Goal: Information Seeking & Learning: Learn about a topic

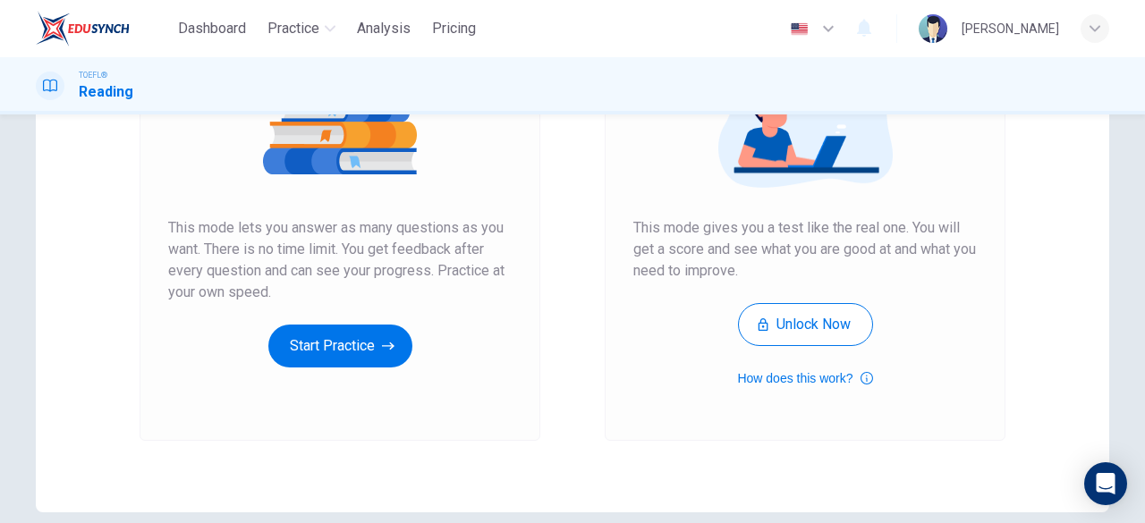
scroll to position [294, 0]
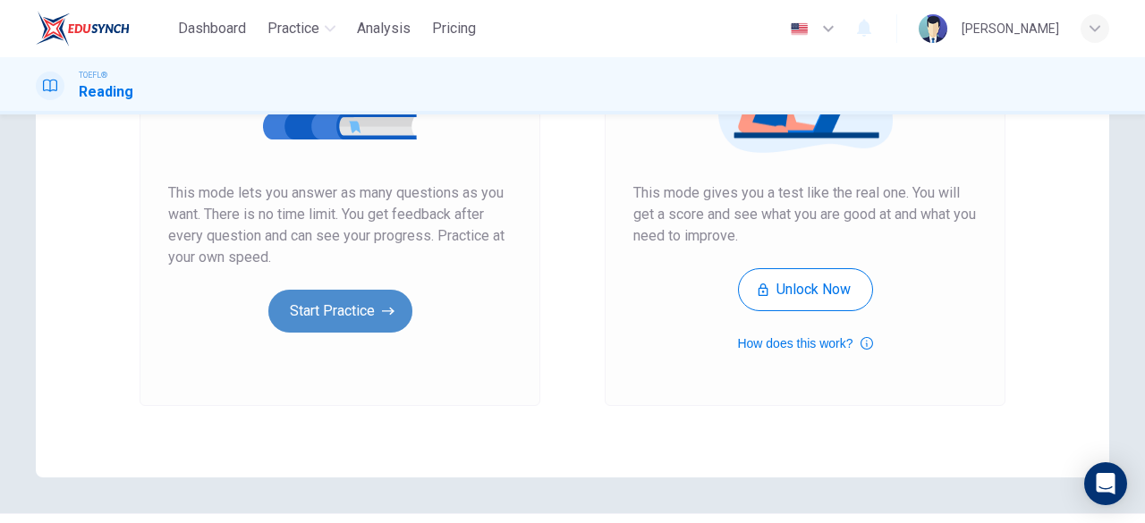
click at [374, 304] on button "Start Practice" at bounding box center [340, 311] width 144 height 43
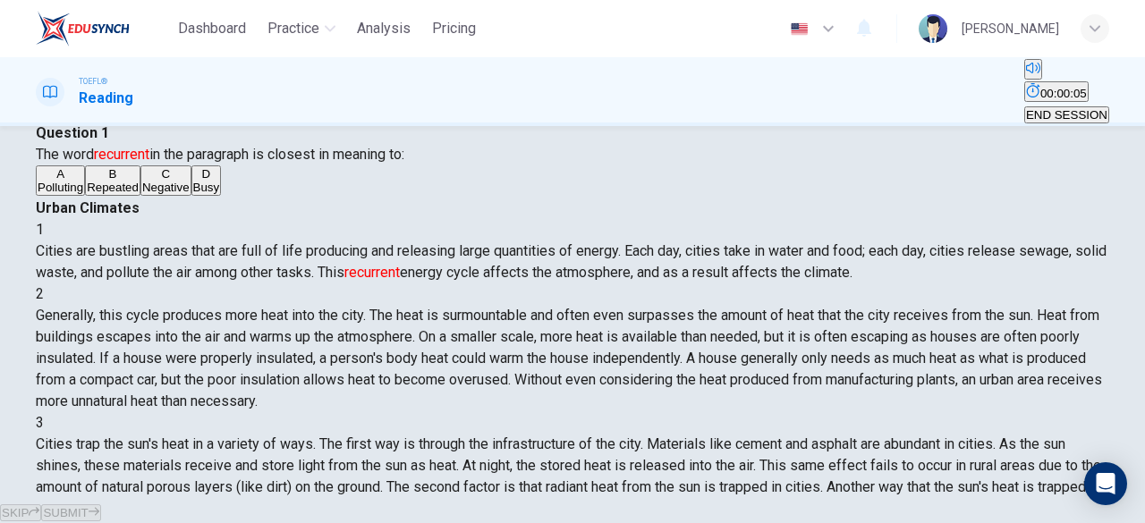
scroll to position [61, 0]
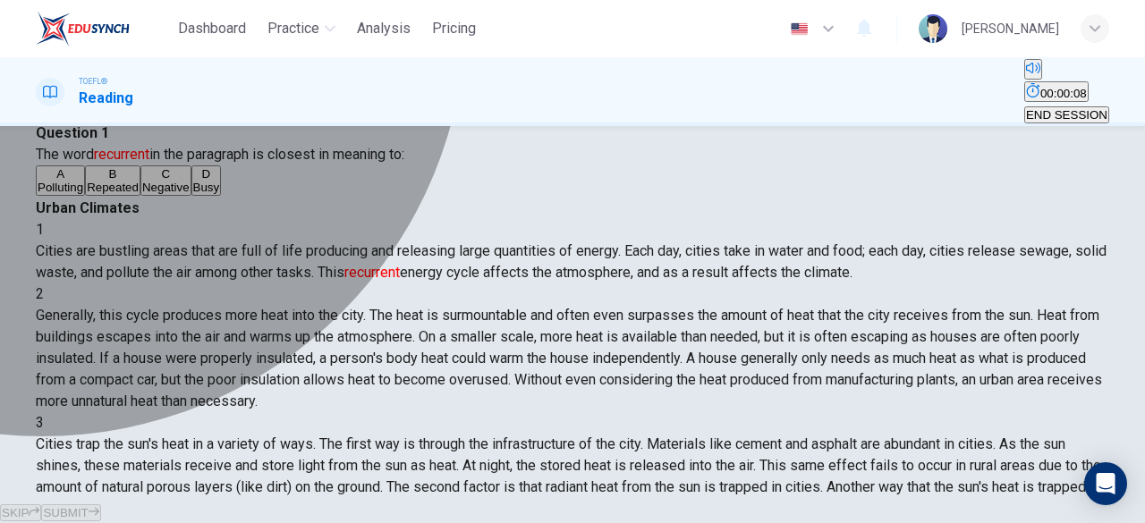
click at [110, 194] on span "Repeated" at bounding box center [113, 187] width 52 height 13
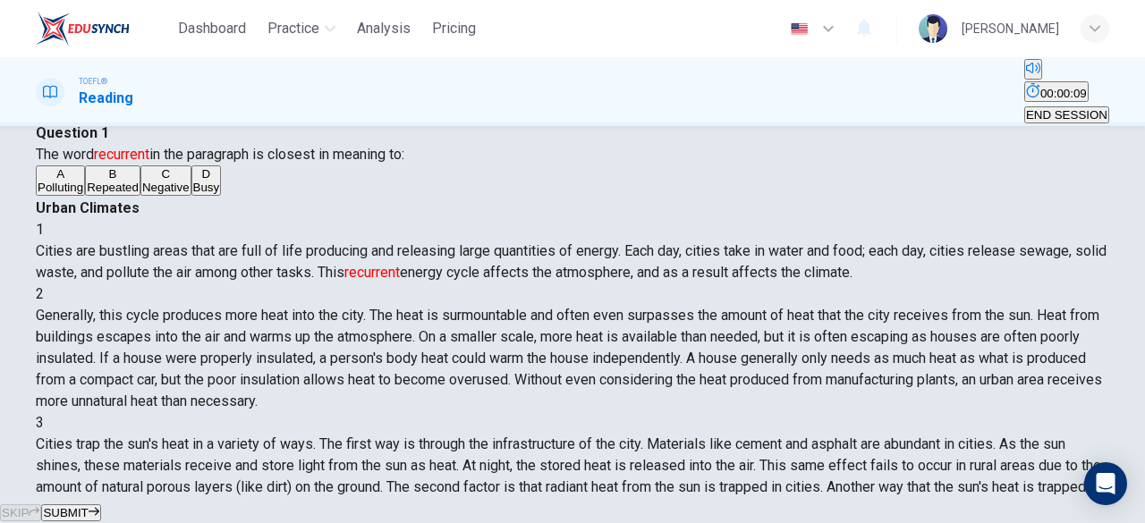
click at [88, 506] on span "SUBMIT" at bounding box center [65, 512] width 45 height 13
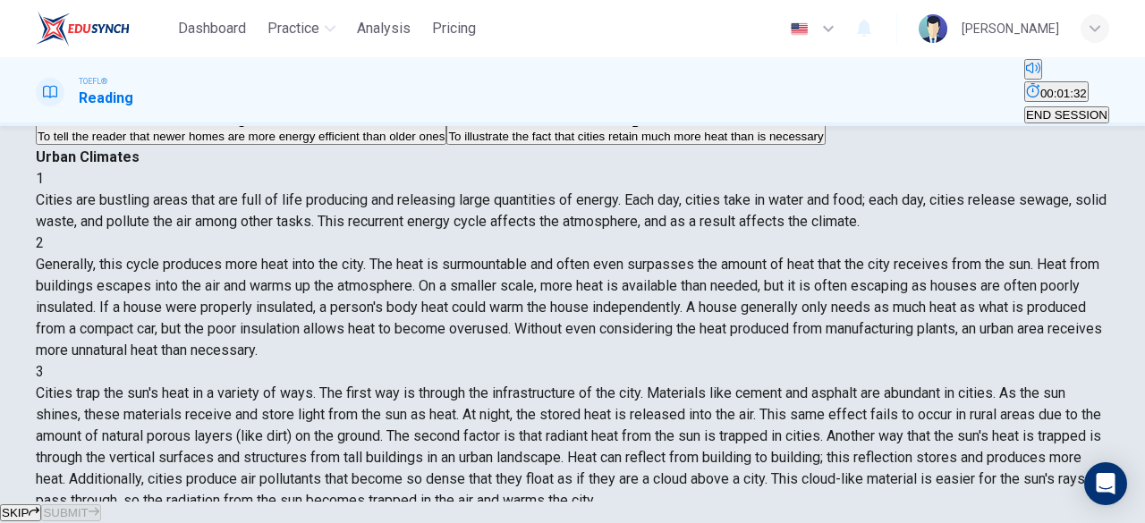
scroll to position [109, 0]
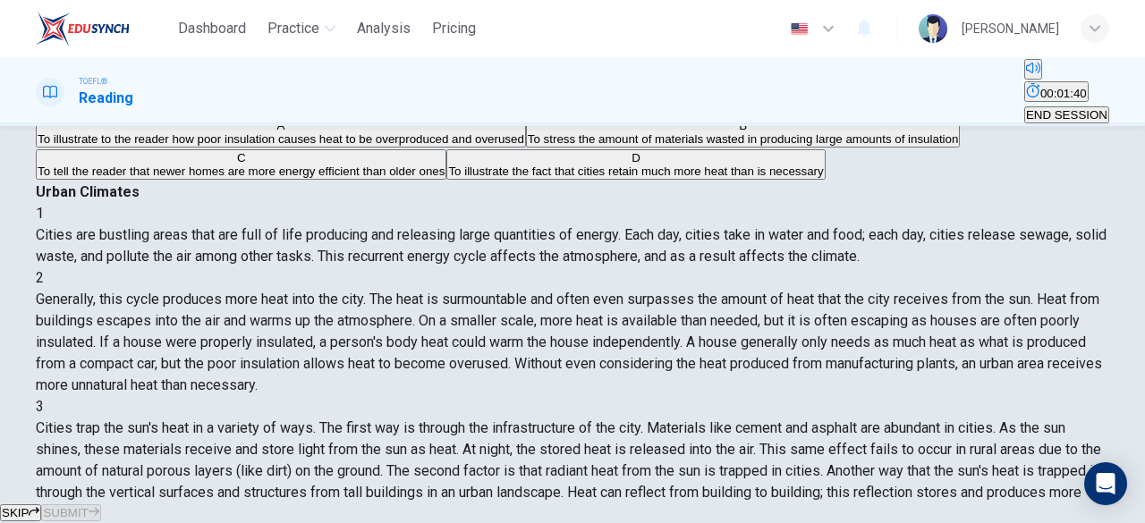
click at [182, 146] on span "To illustrate to the reader how poor insulation causes heat to be overproduced …" at bounding box center [281, 138] width 487 height 13
click at [88, 506] on span "SUBMIT" at bounding box center [65, 512] width 45 height 13
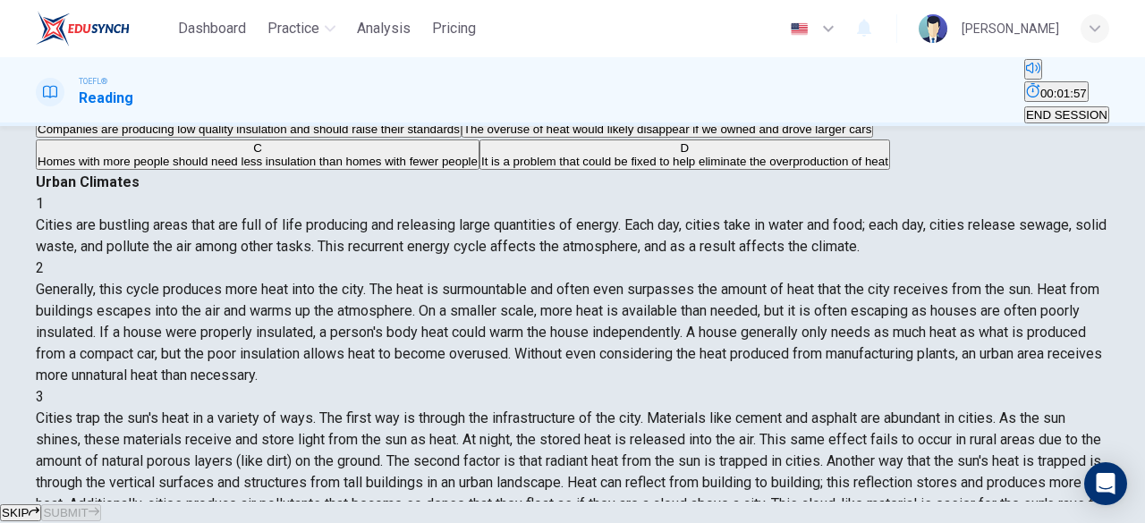
scroll to position [123, 0]
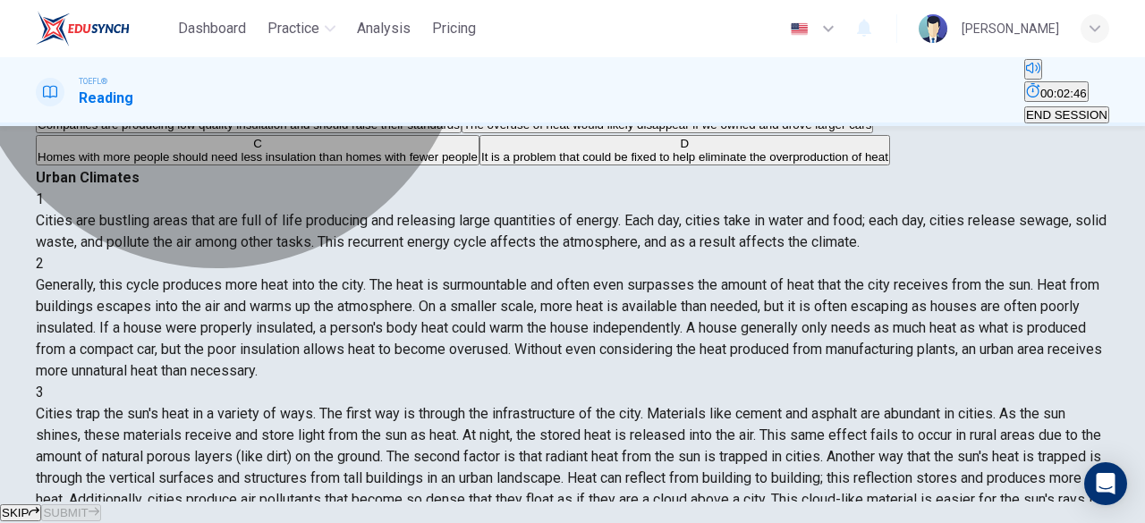
click at [481, 164] on span "It is a problem that could be fixed to help eliminate the overproduction of heat" at bounding box center [684, 156] width 407 height 13
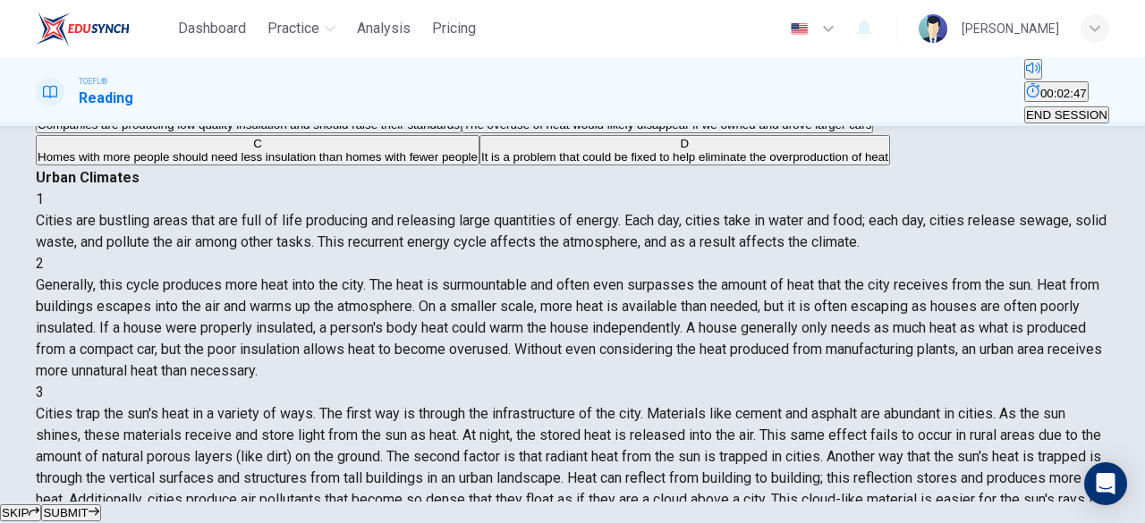
click at [88, 506] on span "SUBMIT" at bounding box center [65, 512] width 45 height 13
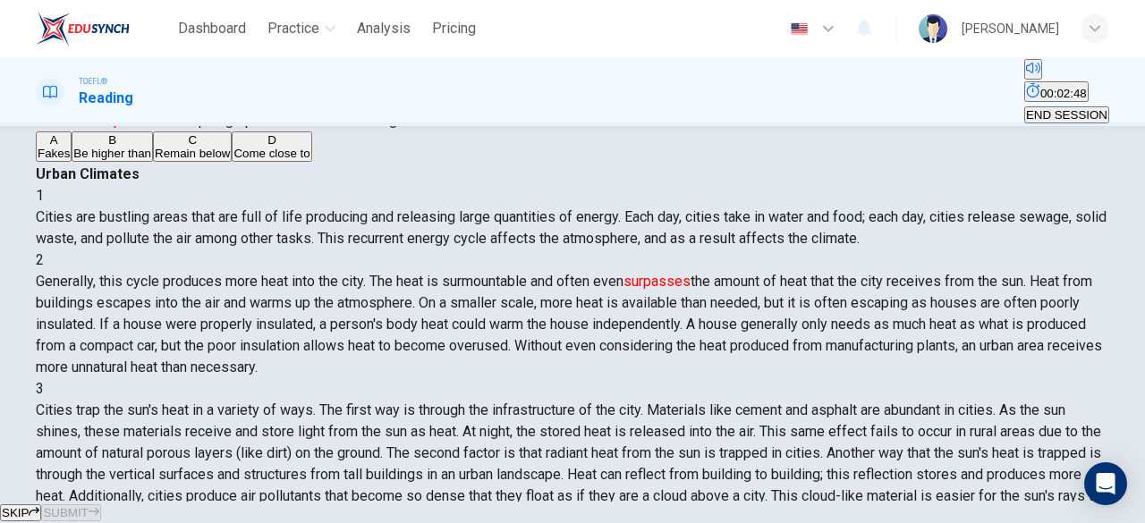
scroll to position [93, 0]
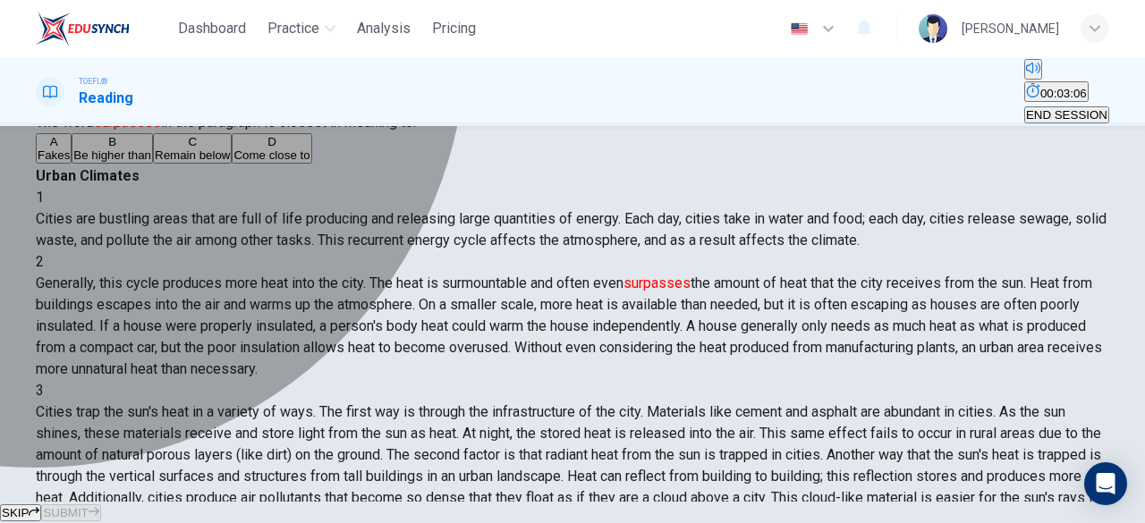
click at [102, 164] on button "B Be higher than" at bounding box center [112, 148] width 81 height 30
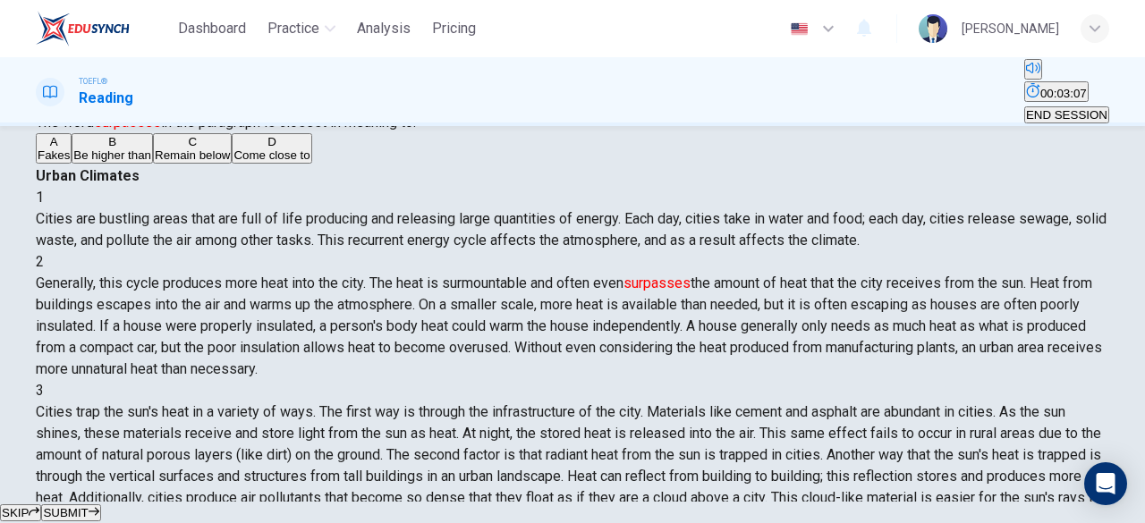
click at [100, 505] on button "SUBMIT" at bounding box center [70, 513] width 59 height 17
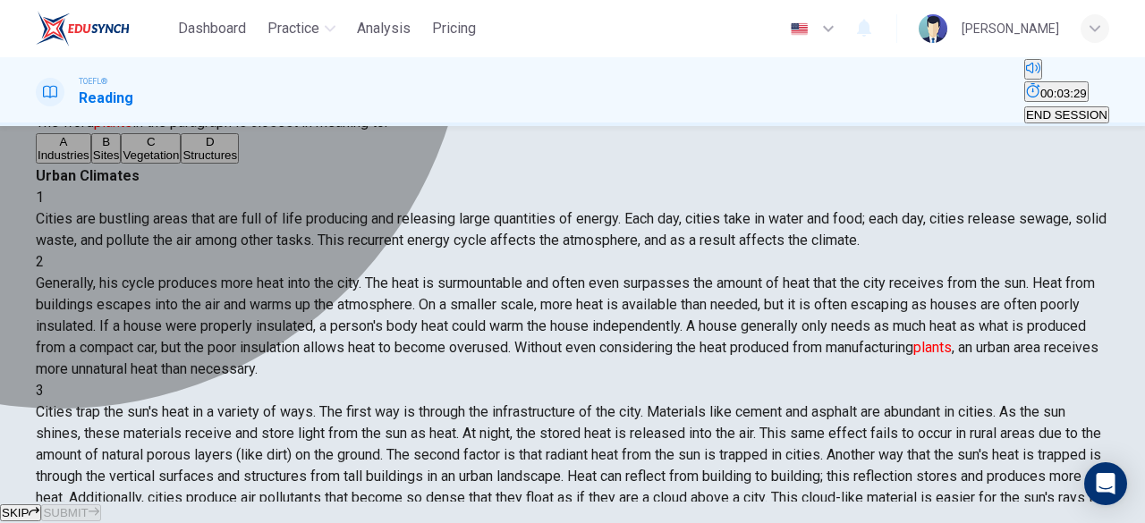
click at [181, 164] on button "D Structures" at bounding box center [210, 148] width 58 height 30
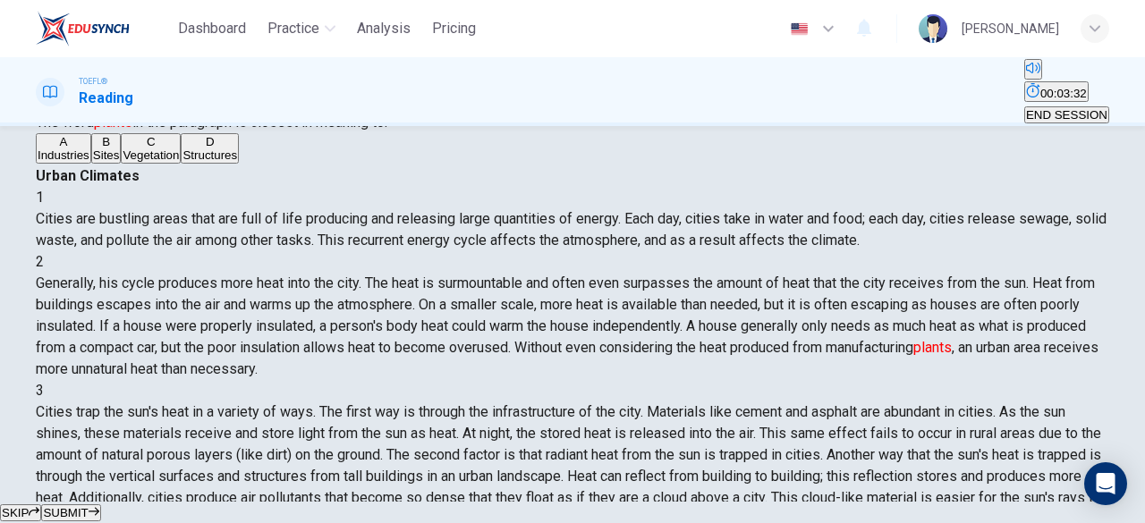
click at [88, 506] on span "SUBMIT" at bounding box center [65, 512] width 45 height 13
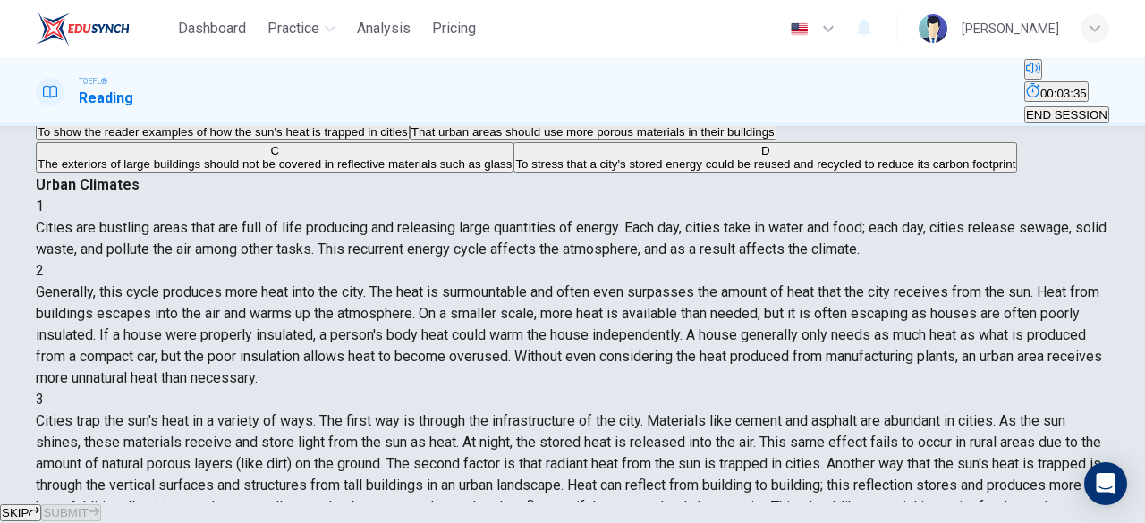
scroll to position [311, 0]
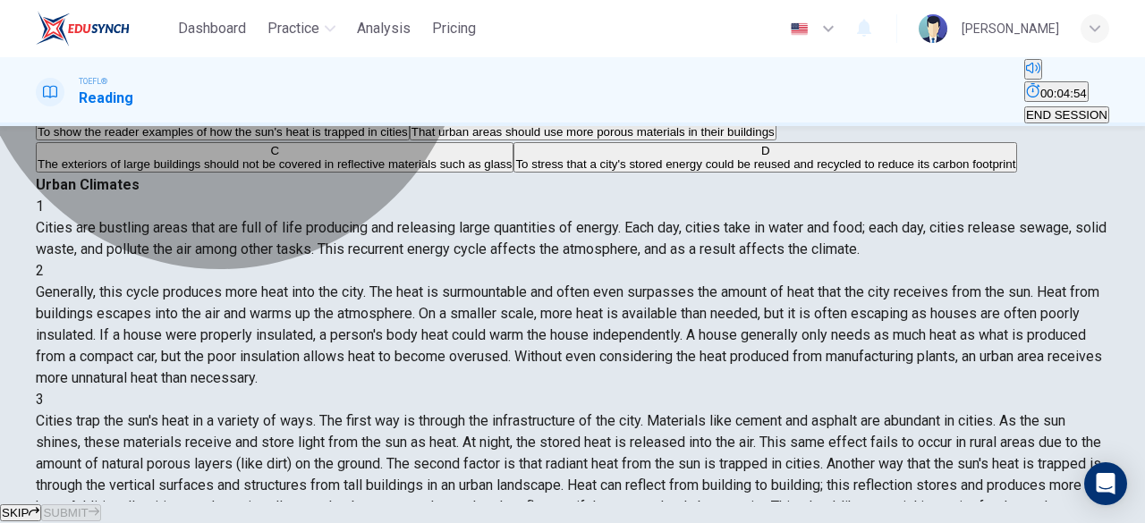
click at [288, 139] on span "To show the reader examples of how the sun's heat is trapped in cities" at bounding box center [223, 131] width 370 height 13
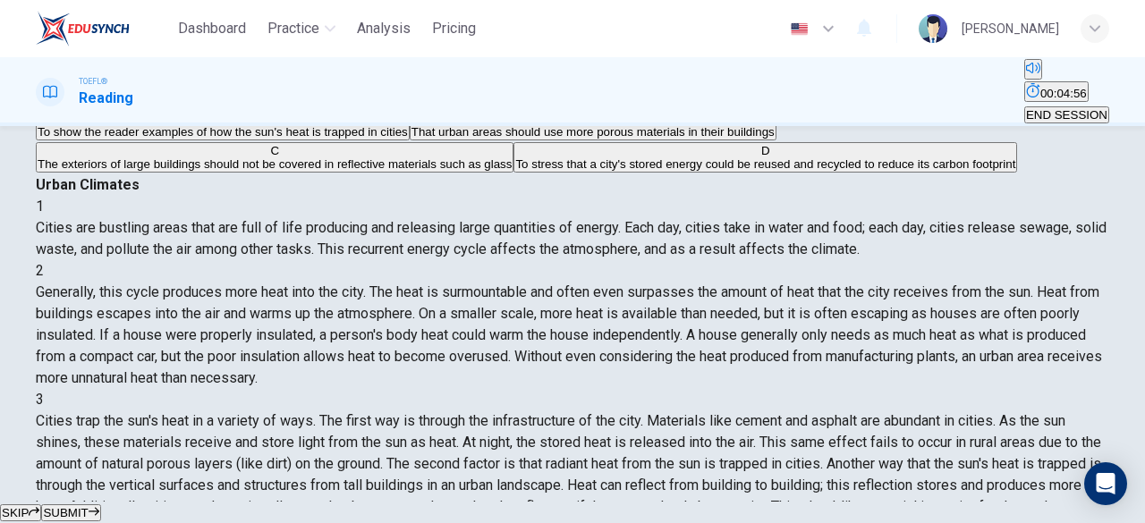
click at [100, 505] on button "SUBMIT" at bounding box center [70, 513] width 59 height 17
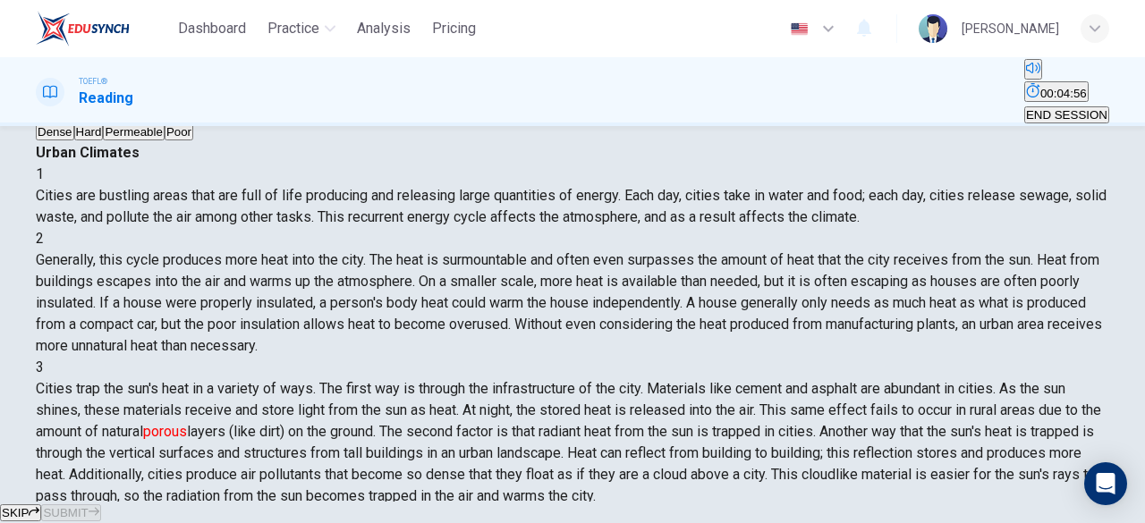
scroll to position [329, 0]
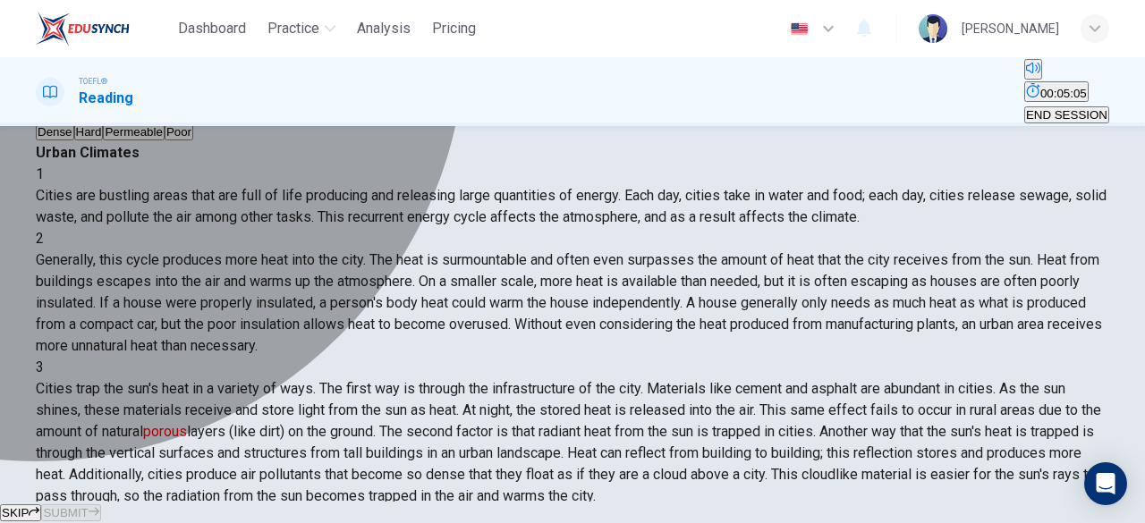
click at [104, 140] on button "C Permeable" at bounding box center [133, 125] width 61 height 30
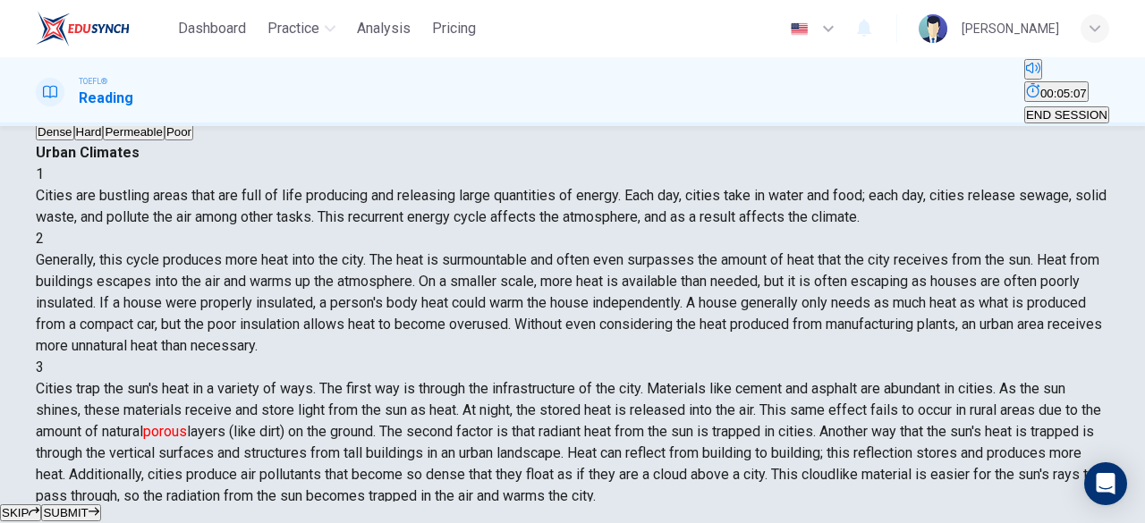
click at [88, 506] on span "SUBMIT" at bounding box center [65, 512] width 45 height 13
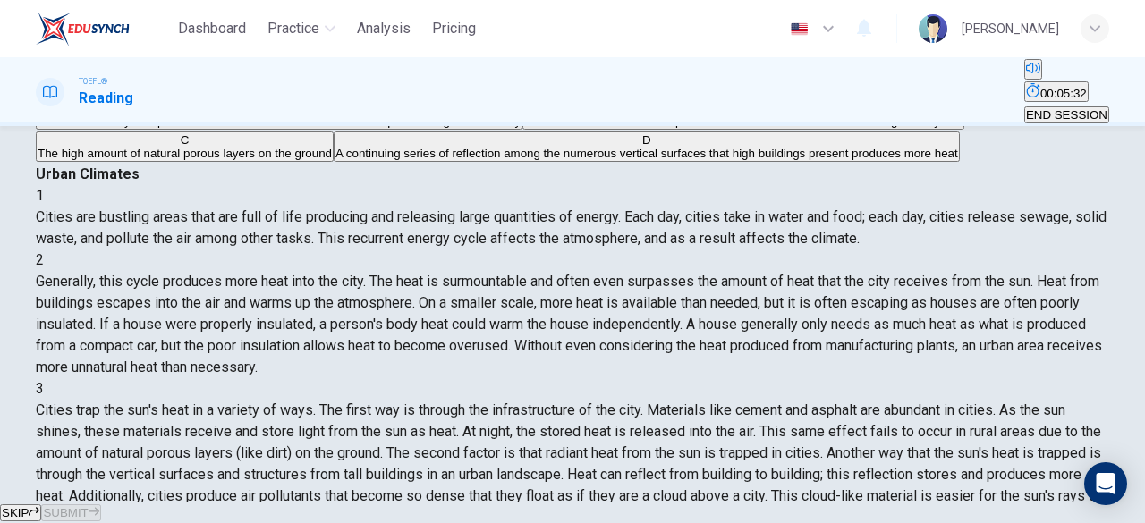
scroll to position [123, 0]
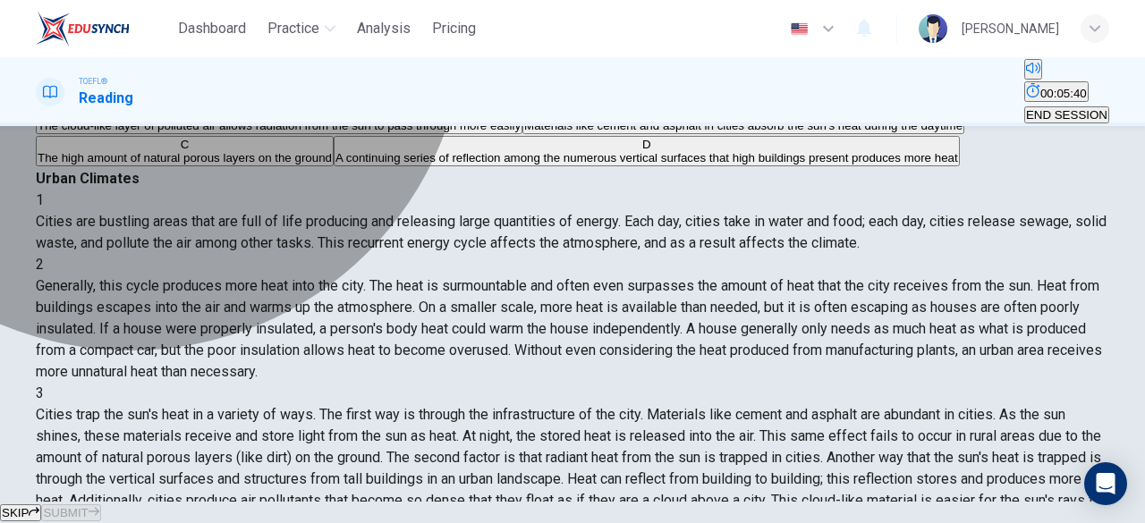
click at [199, 165] on span "The high amount of natural porous layers on the ground" at bounding box center [185, 157] width 294 height 13
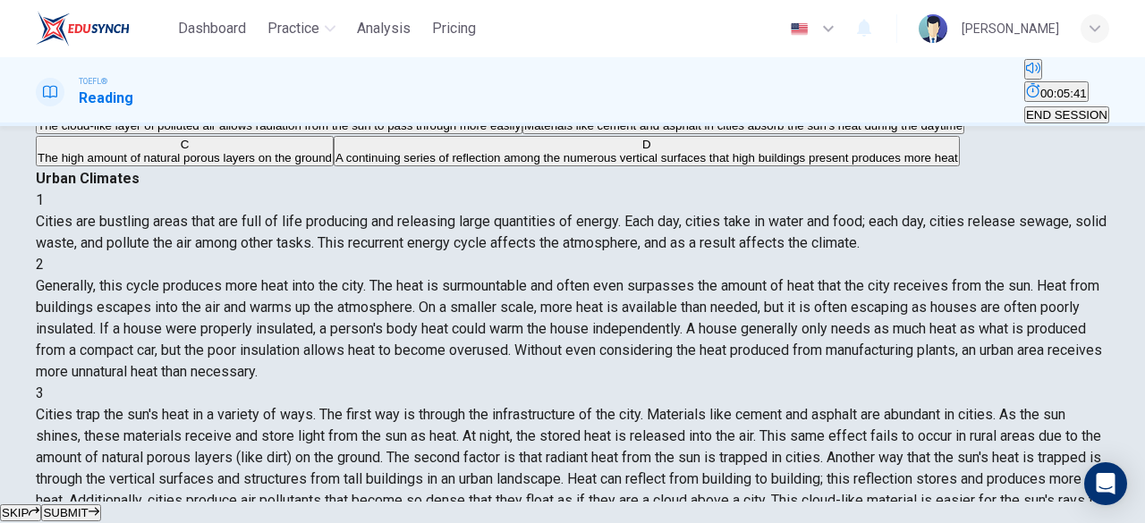
click at [88, 506] on span "SUBMIT" at bounding box center [65, 512] width 45 height 13
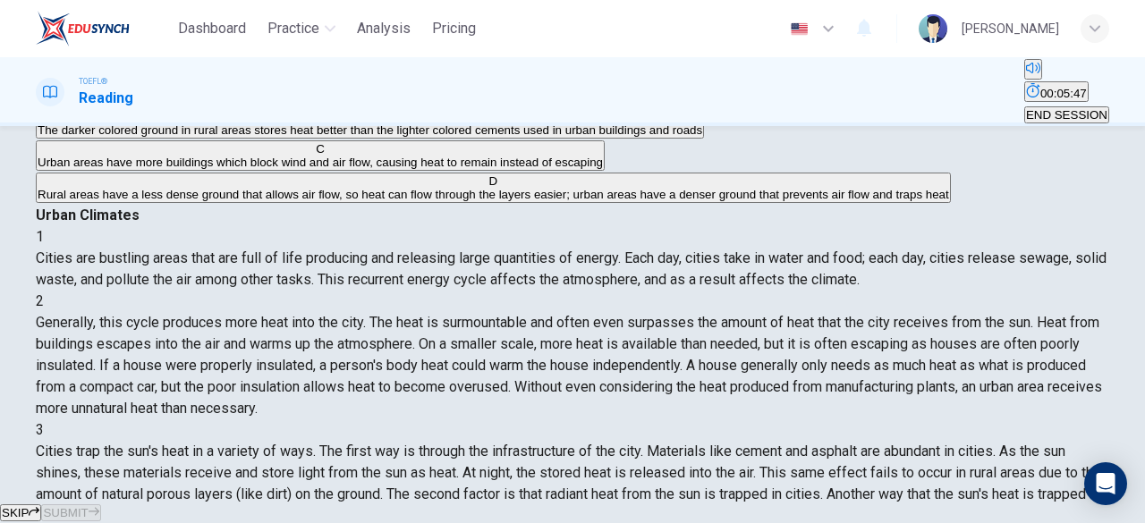
scroll to position [151, 0]
click at [305, 200] on span "Rural areas have a less dense ground that allows air flow, so heat can flow thr…" at bounding box center [494, 193] width 912 height 13
click at [88, 506] on span "SUBMIT" at bounding box center [65, 512] width 45 height 13
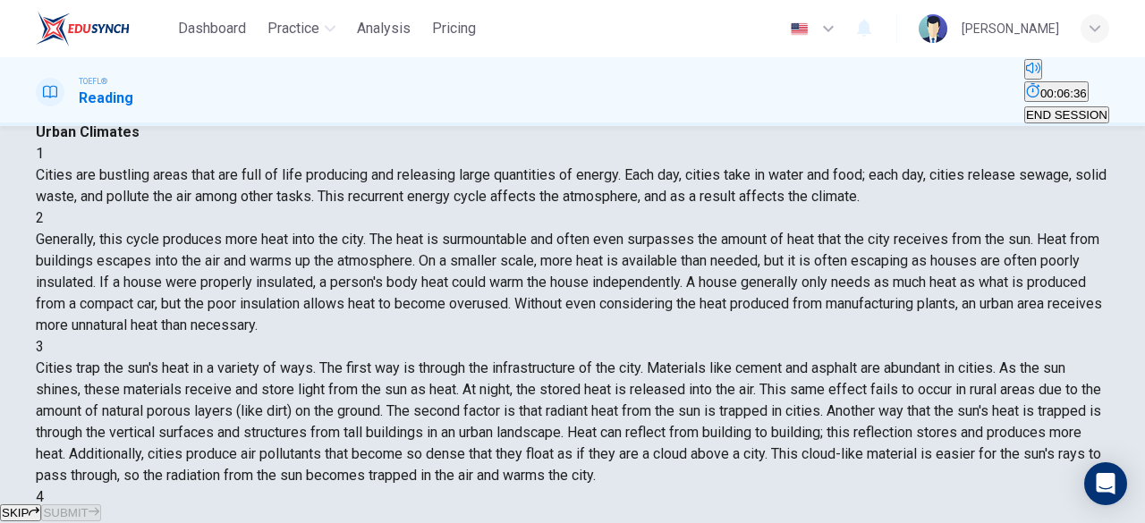
scroll to position [170, 0]
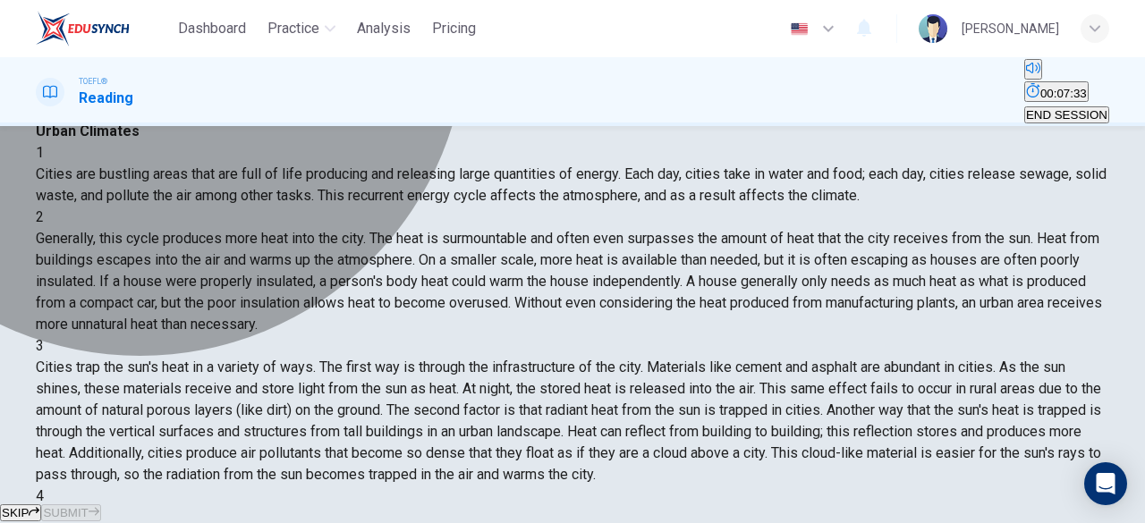
click at [208, 117] on span "When wind is light, it can help to distribute the heat throughout an urban area" at bounding box center [241, 110] width 406 height 13
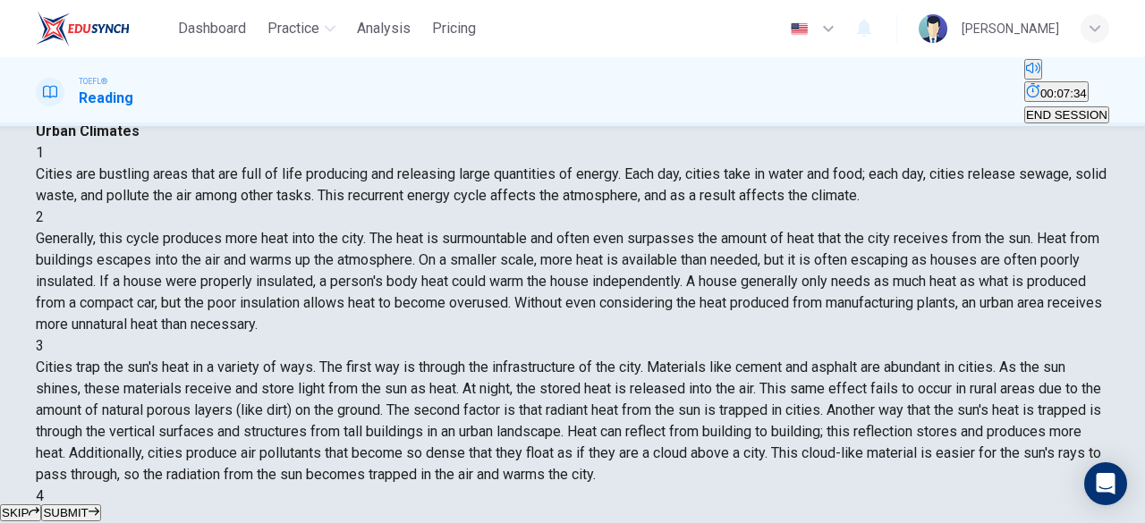
click at [100, 505] on button "SUBMIT" at bounding box center [70, 513] width 59 height 17
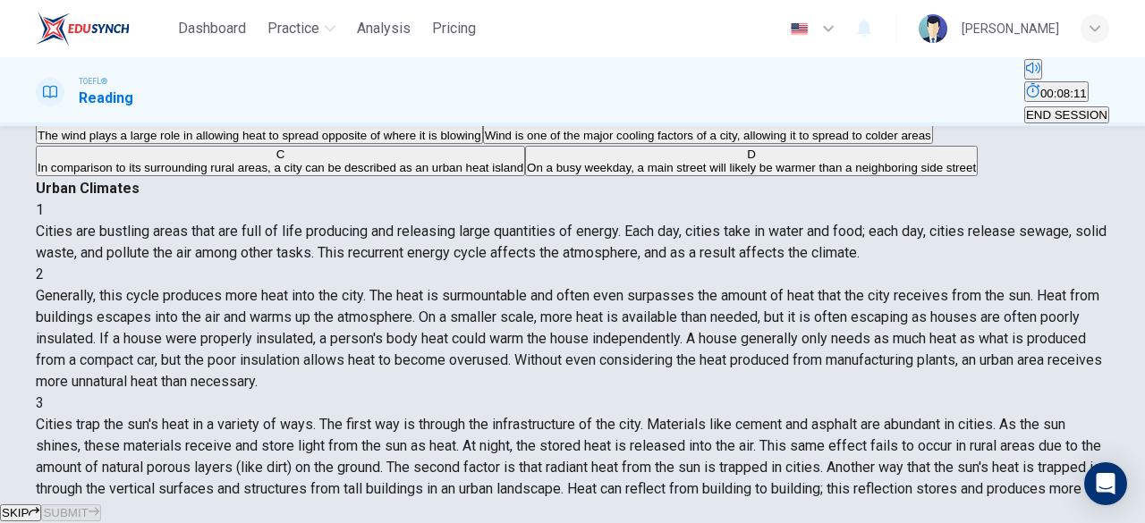
scroll to position [453, 0]
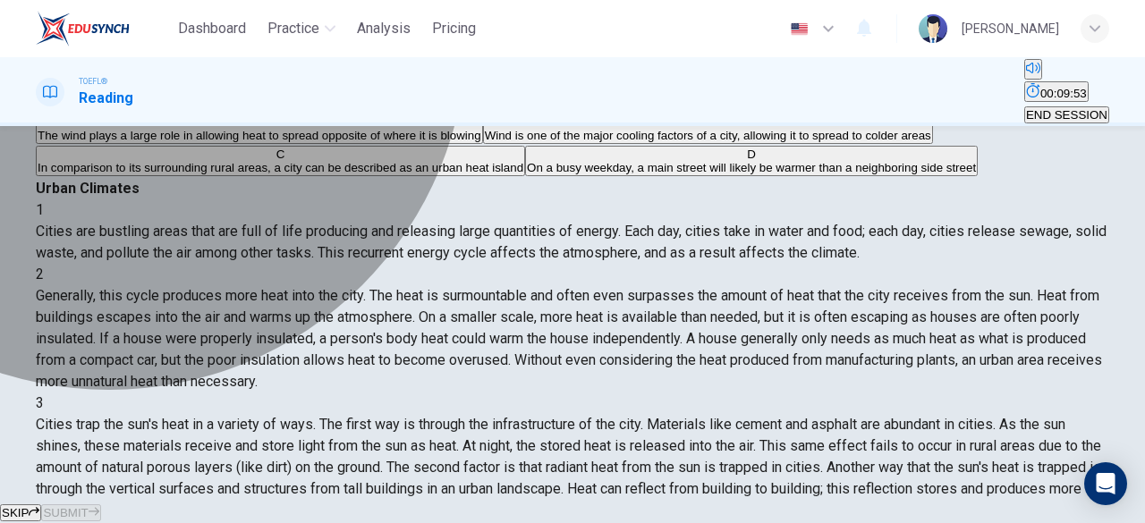
click at [177, 142] on span "The wind plays a large role in allowing heat to spread opposite of where it is …" at bounding box center [260, 135] width 444 height 13
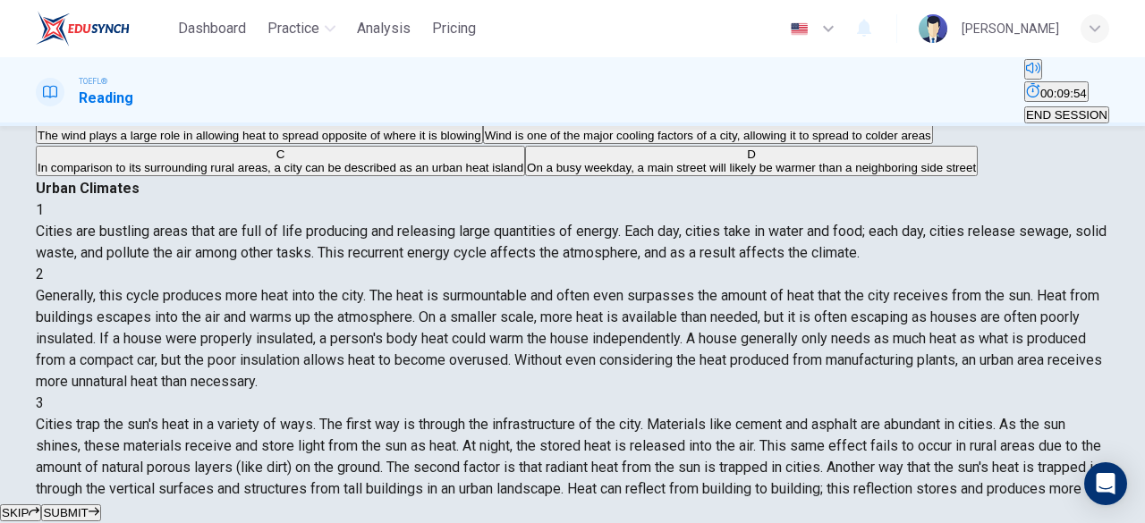
click at [100, 505] on button "SUBMIT" at bounding box center [70, 513] width 59 height 17
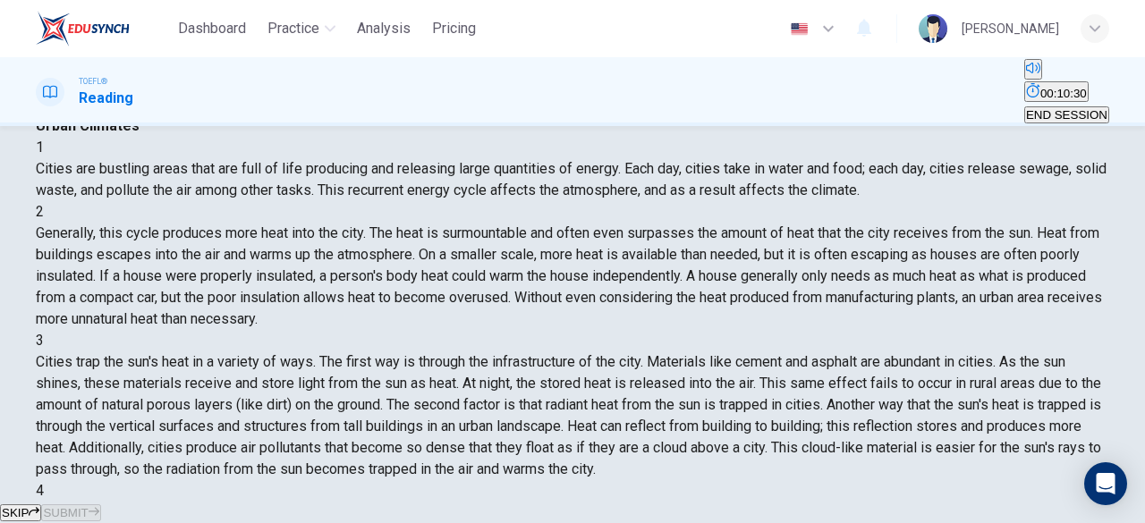
scroll to position [100, 0]
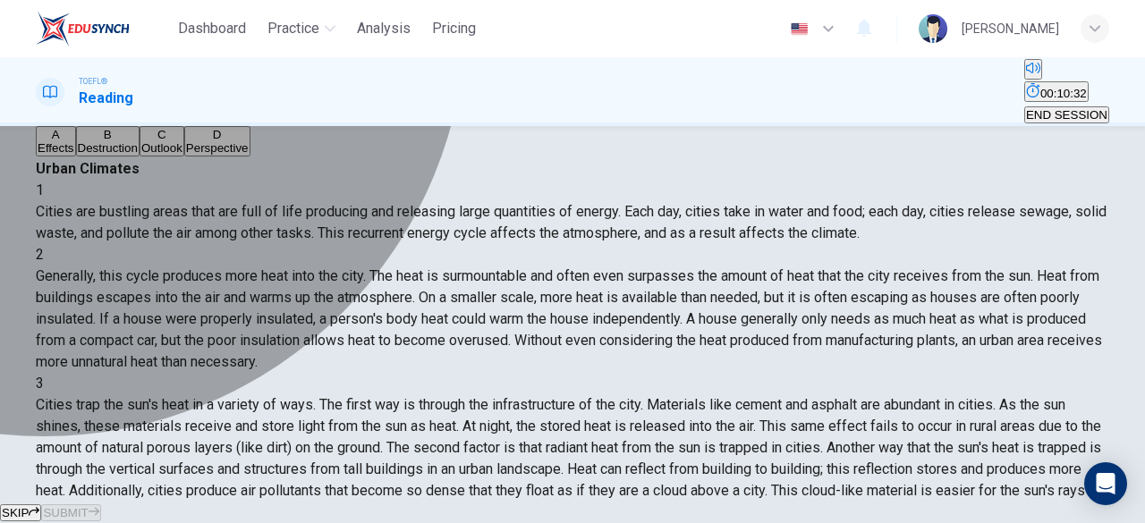
click at [74, 155] on span "Effects" at bounding box center [56, 147] width 37 height 13
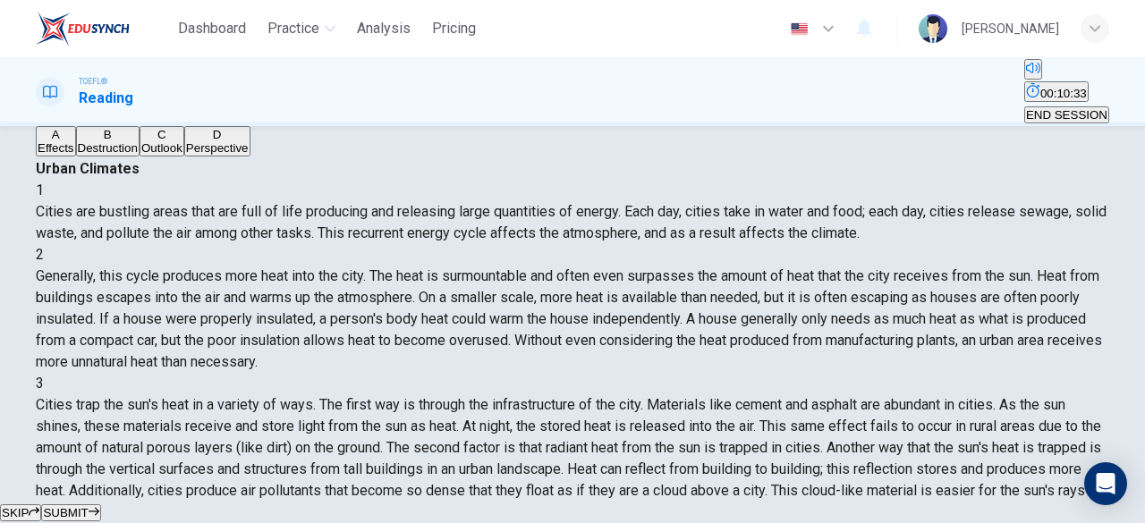
click at [88, 506] on span "SUBMIT" at bounding box center [65, 512] width 45 height 13
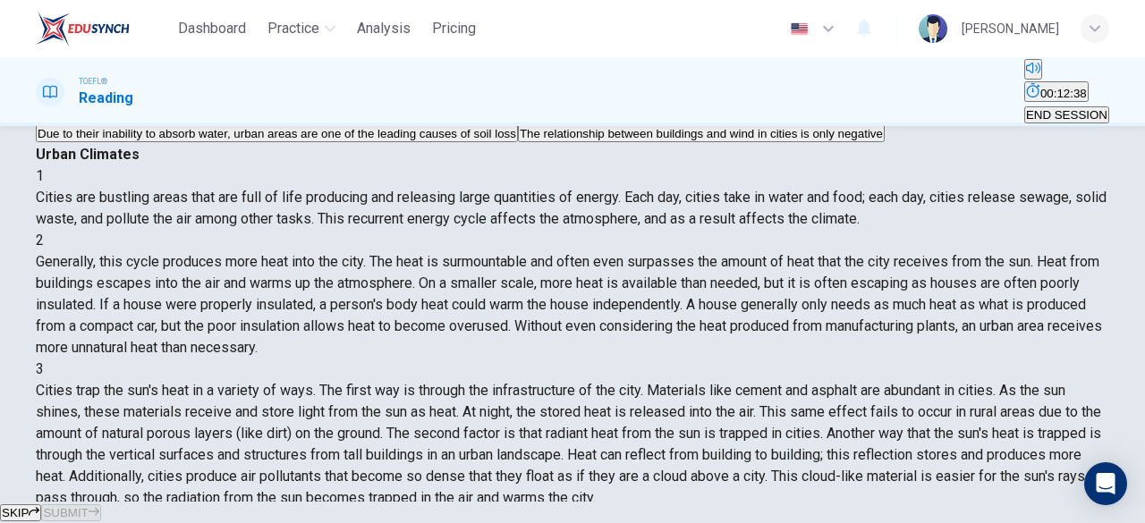
scroll to position [147, 0]
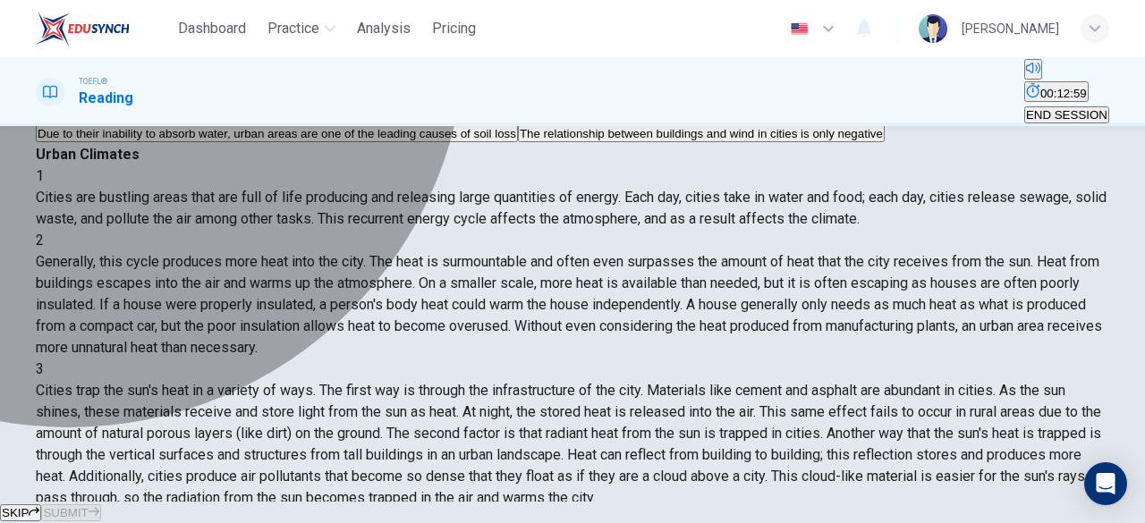
click at [137, 108] on span "Buildings cause unusual weather patterns and unnatural effects in a city" at bounding box center [227, 101] width 379 height 13
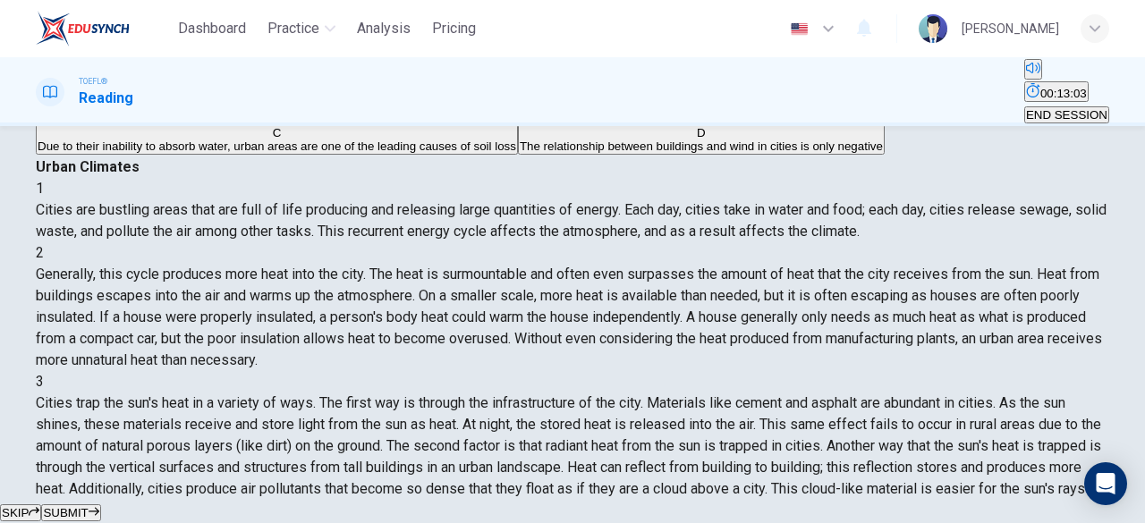
scroll to position [129, 0]
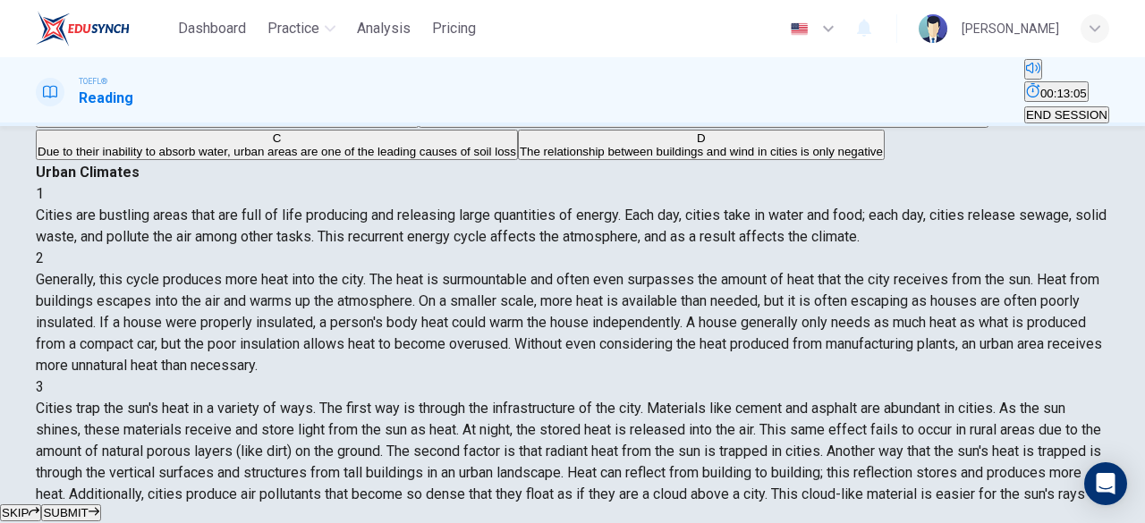
click at [88, 506] on span "SUBMIT" at bounding box center [65, 512] width 45 height 13
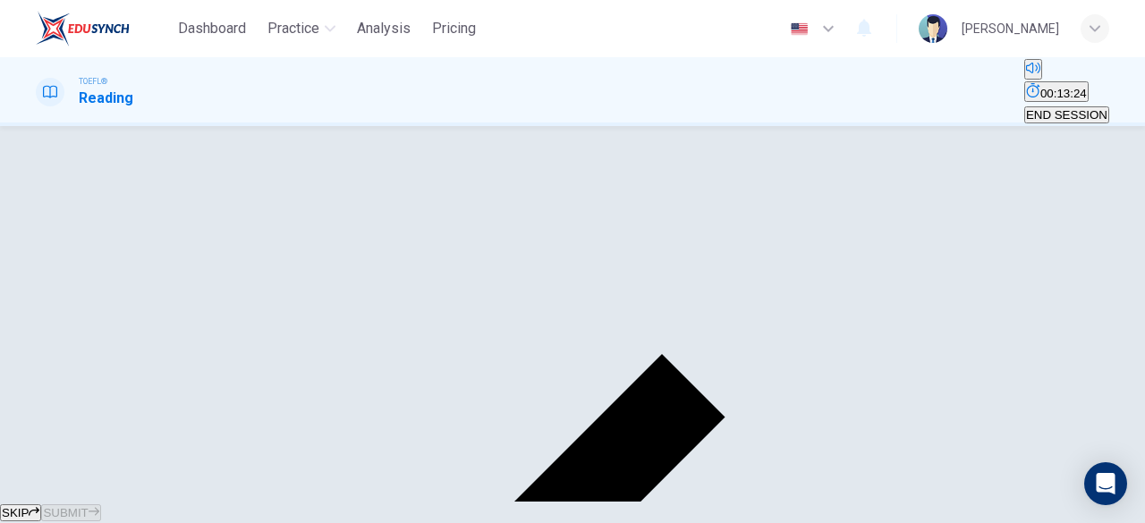
scroll to position [329, 0]
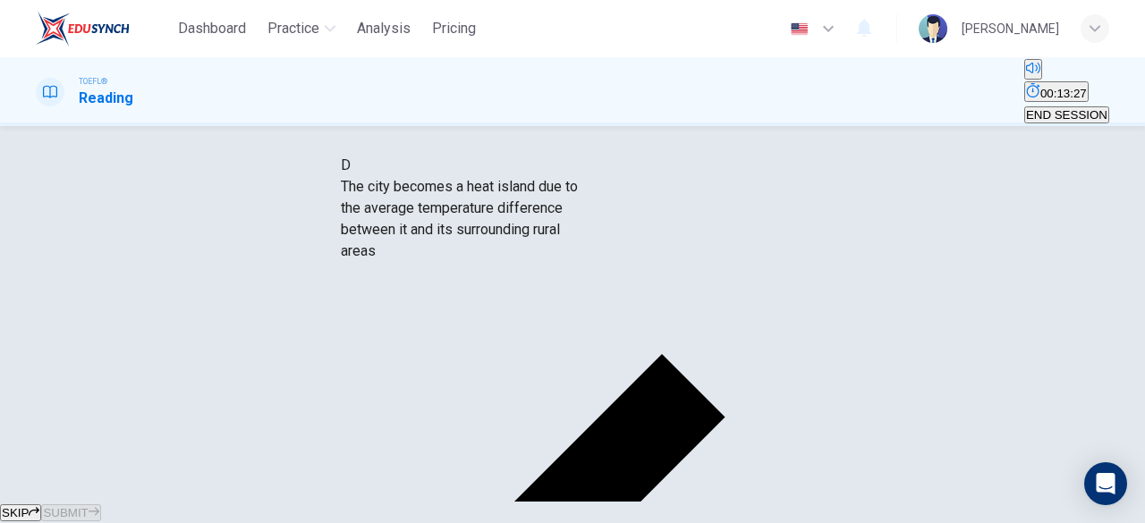
drag, startPoint x: 216, startPoint y: 282, endPoint x: 513, endPoint y: 212, distance: 305.1
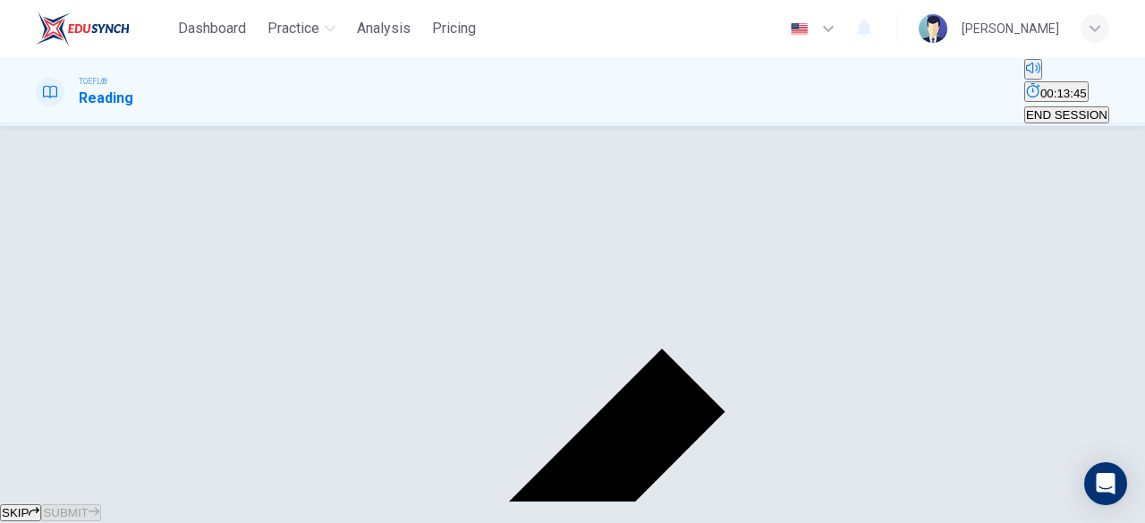
scroll to position [296, 0]
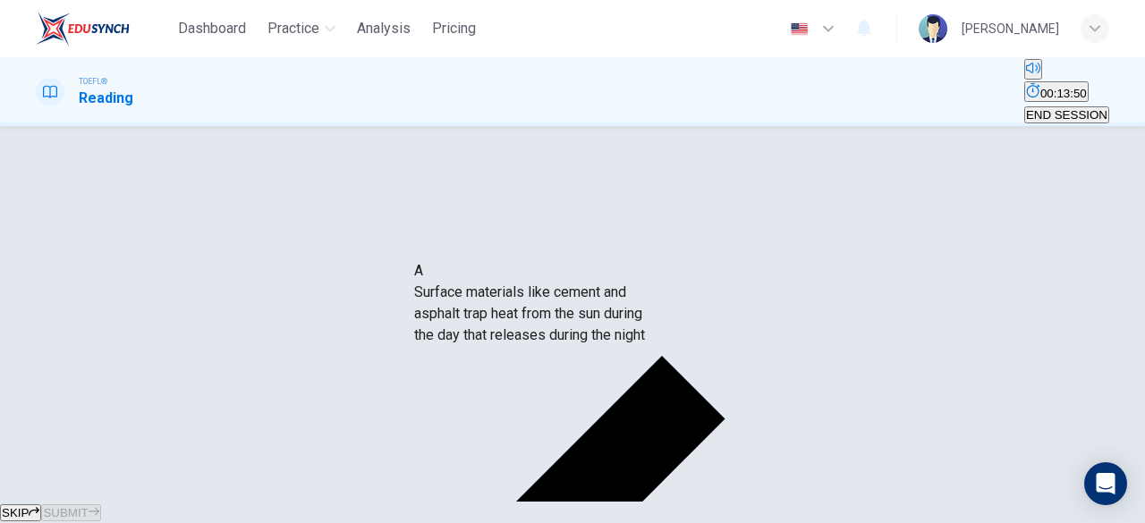
drag, startPoint x: 206, startPoint y: 232, endPoint x: 574, endPoint y: 323, distance: 379.7
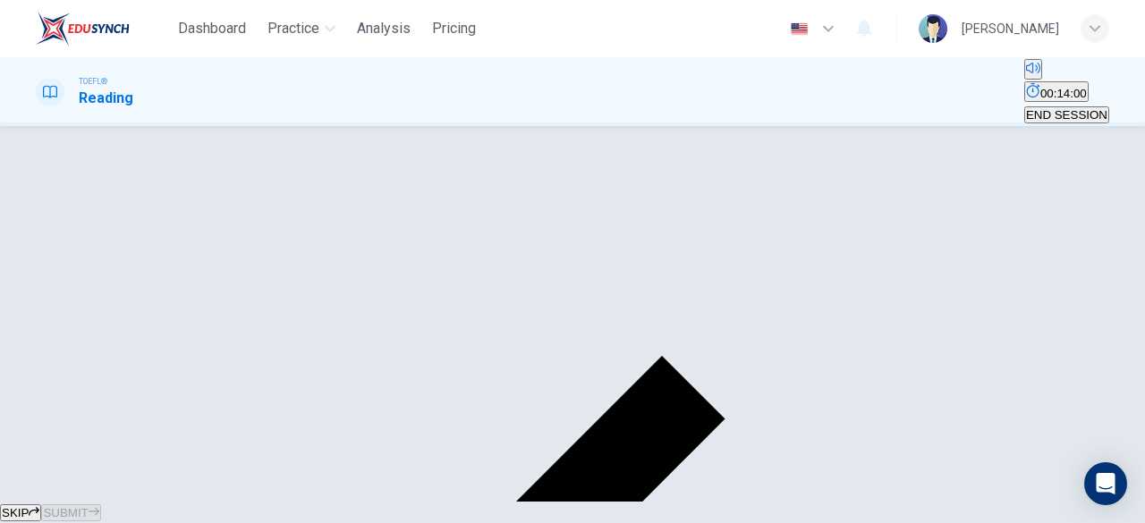
scroll to position [72, 0]
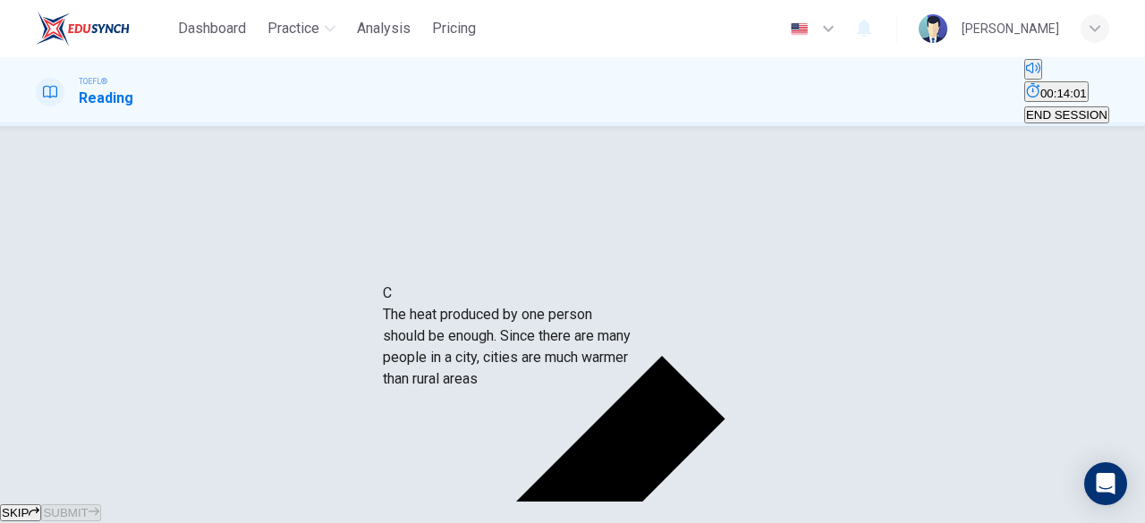
drag, startPoint x: 176, startPoint y: 252, endPoint x: 512, endPoint y: 343, distance: 347.4
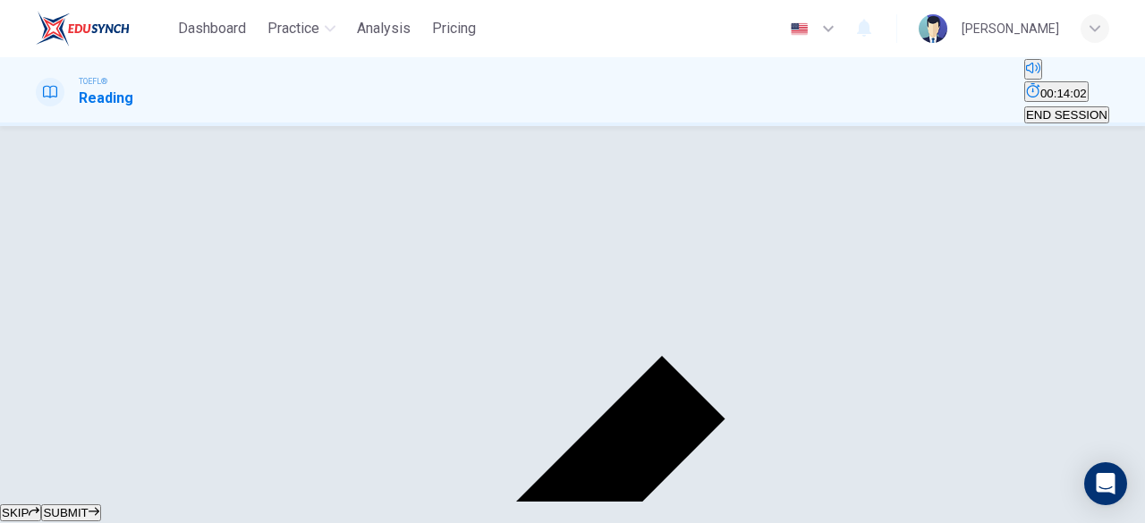
scroll to position [32, 0]
click at [88, 506] on span "SUBMIT" at bounding box center [65, 512] width 45 height 13
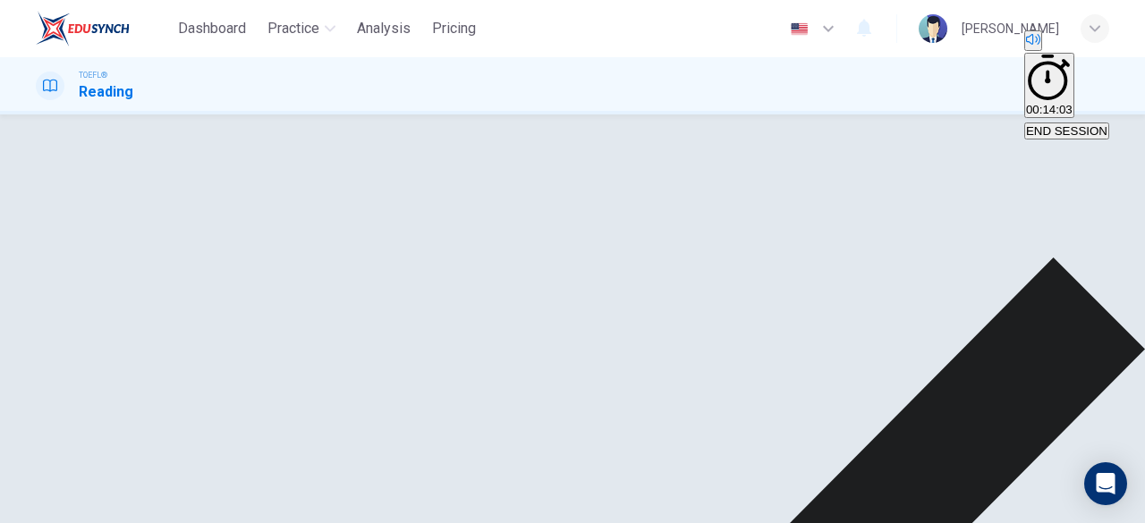
scroll to position [0, 0]
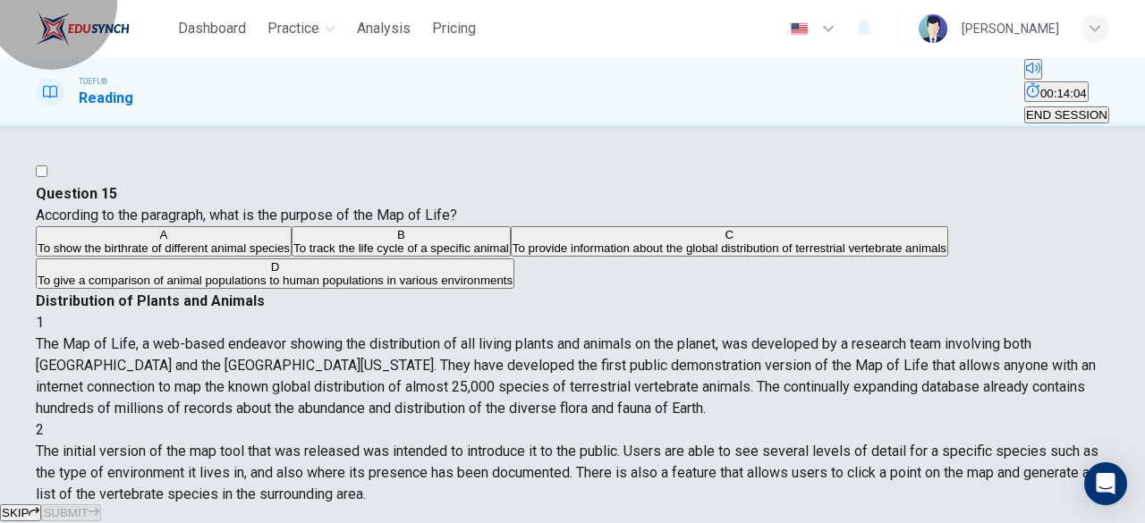
click at [1054, 106] on button "END SESSION" at bounding box center [1066, 114] width 85 height 17
